Goal: Transaction & Acquisition: Subscribe to service/newsletter

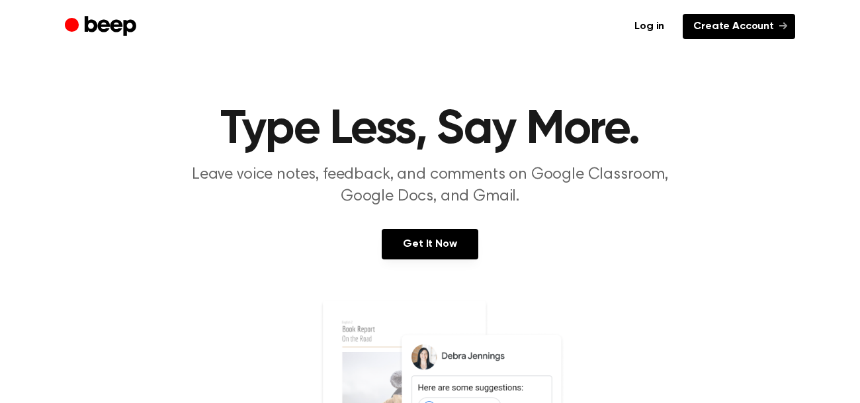
click at [723, 22] on link "Create Account" at bounding box center [739, 26] width 112 height 25
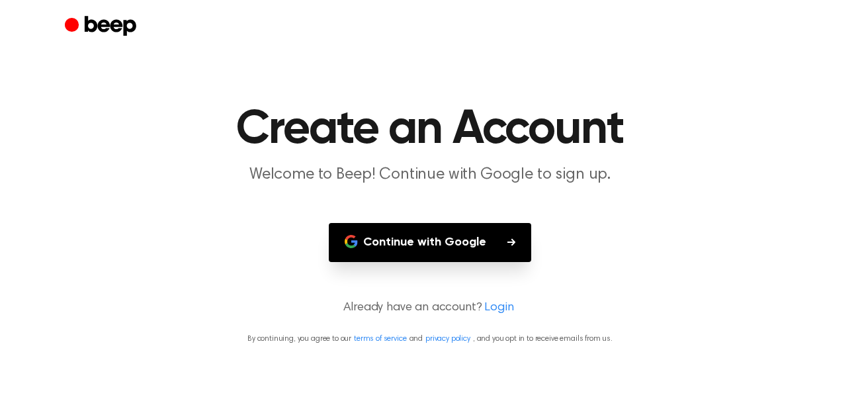
click at [478, 238] on button "Continue with Google" at bounding box center [430, 242] width 202 height 39
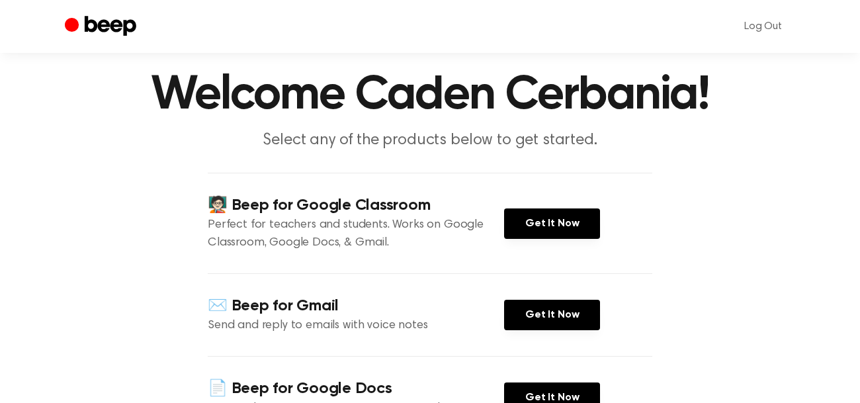
scroll to position [11, 0]
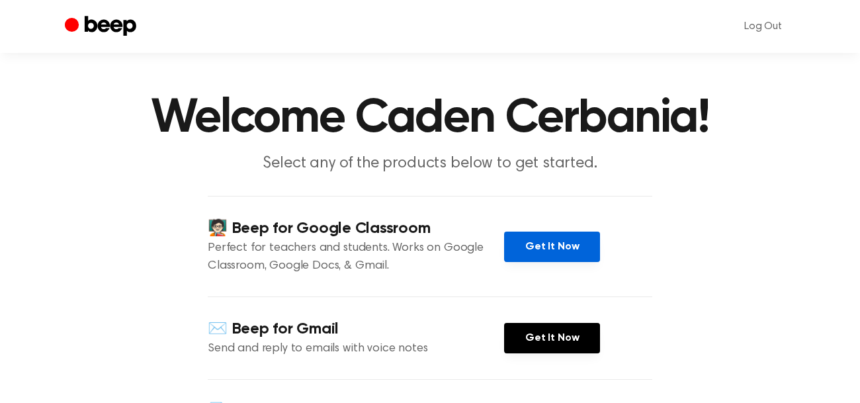
click at [524, 244] on link "Get It Now" at bounding box center [552, 247] width 96 height 30
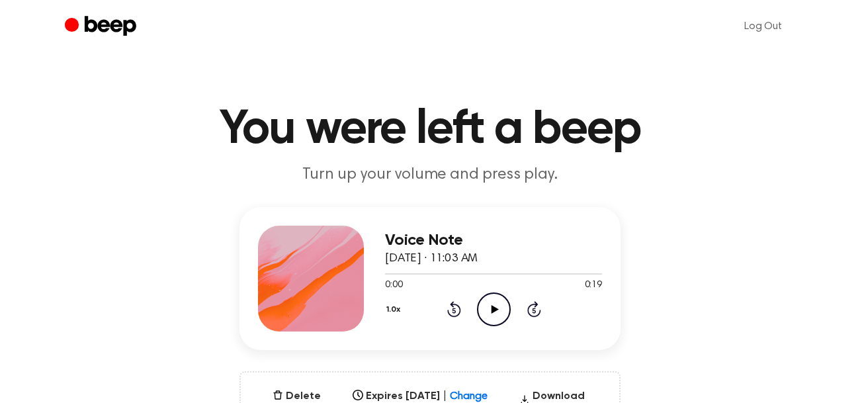
click at [482, 302] on icon "Play Audio" at bounding box center [494, 309] width 34 height 34
click at [482, 302] on icon "Pause Audio" at bounding box center [494, 309] width 34 height 34
click at [482, 302] on icon "Play Audio" at bounding box center [494, 309] width 34 height 34
click at [485, 293] on icon "Pause Audio" at bounding box center [494, 309] width 34 height 34
click at [394, 303] on button "1.0x" at bounding box center [395, 309] width 21 height 22
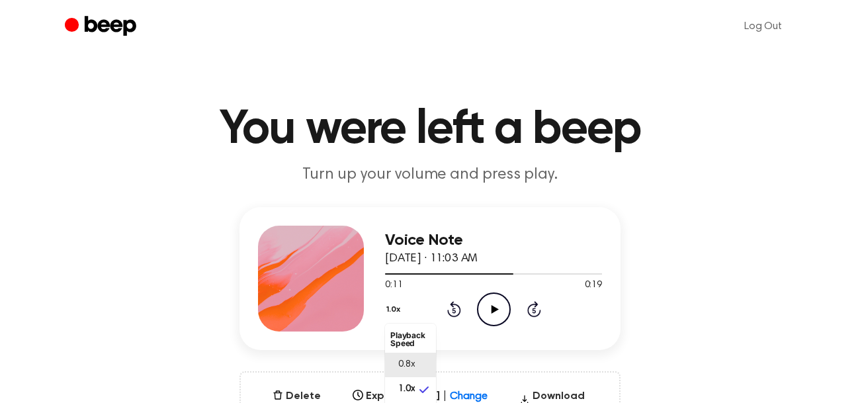
scroll to position [5, 0]
click at [477, 347] on div "Voice Note September 3, 2025 · 11:03 AM 0:11 0:19 Your browser does not support…" at bounding box center [429, 278] width 381 height 143
